Goal: Transaction & Acquisition: Purchase product/service

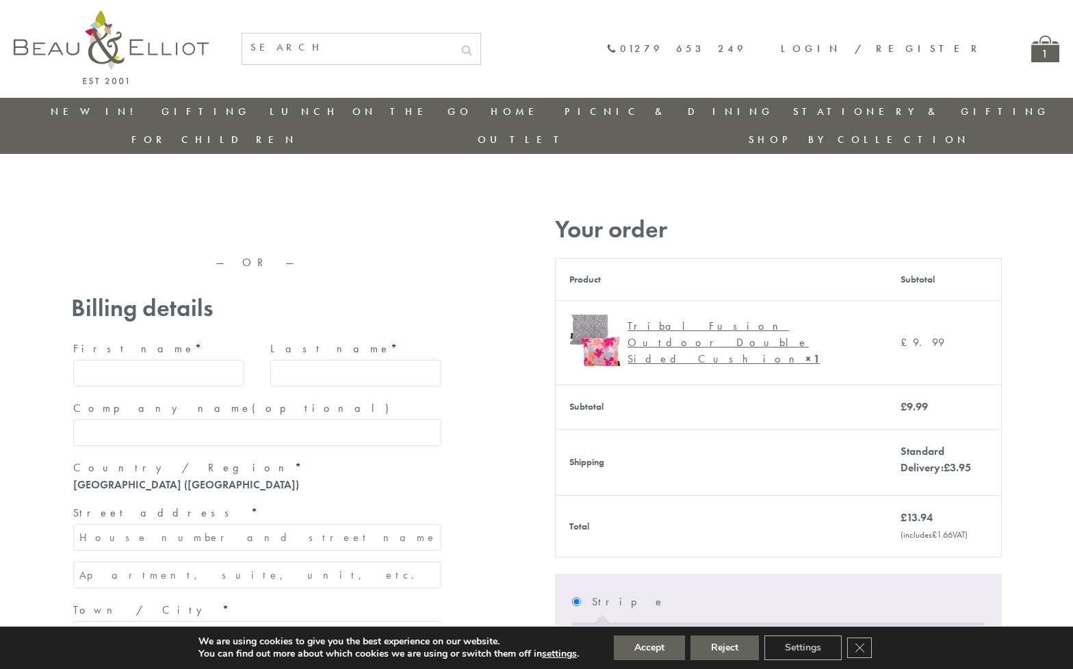
type input "[EMAIL_ADDRESS][DOMAIN_NAME]"
type input "[PERSON_NAME]"
type input "23, [GEOGRAPHIC_DATA], [GEOGRAPHIC_DATA]"
type input "[GEOGRAPHIC_DATA]"
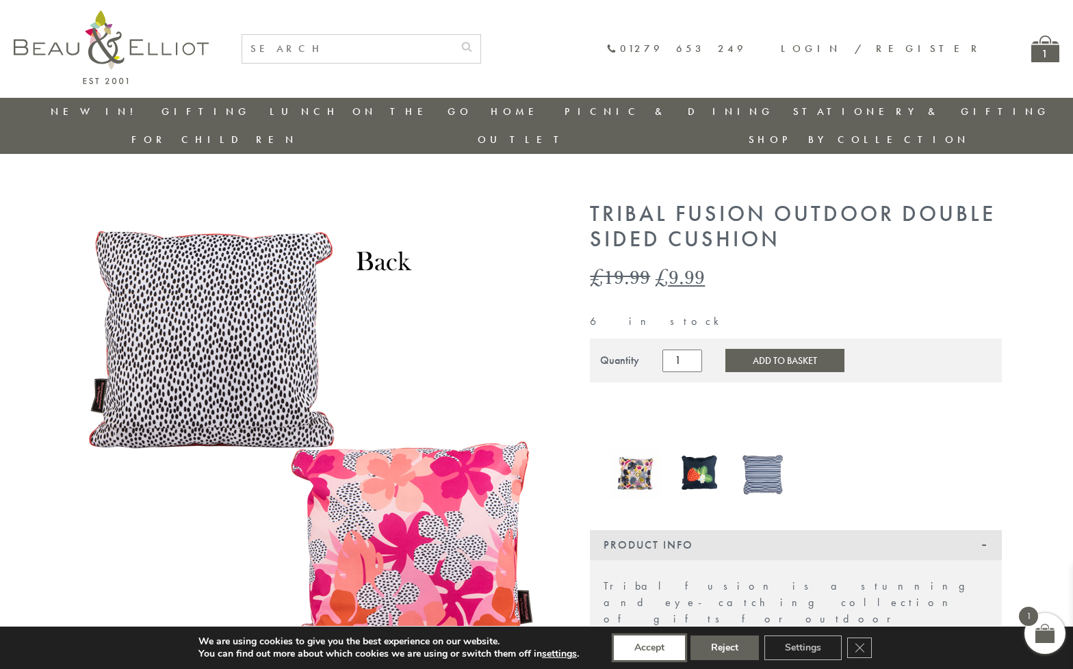
click at [650, 648] on button "Accept" at bounding box center [649, 648] width 71 height 25
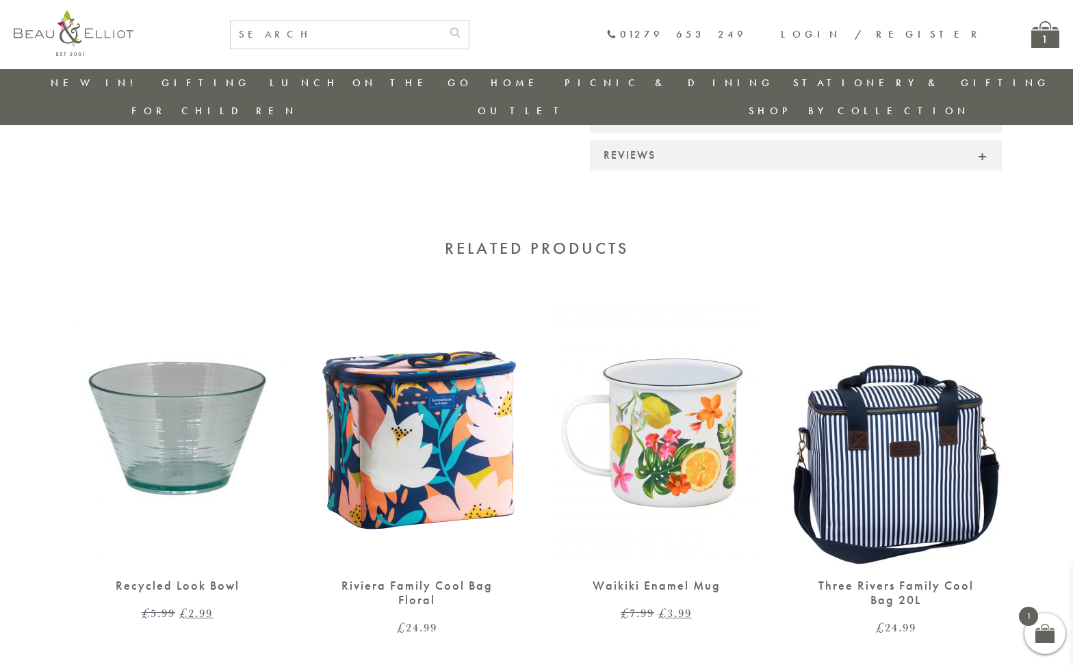
scroll to position [912, 0]
